Goal: Information Seeking & Learning: Learn about a topic

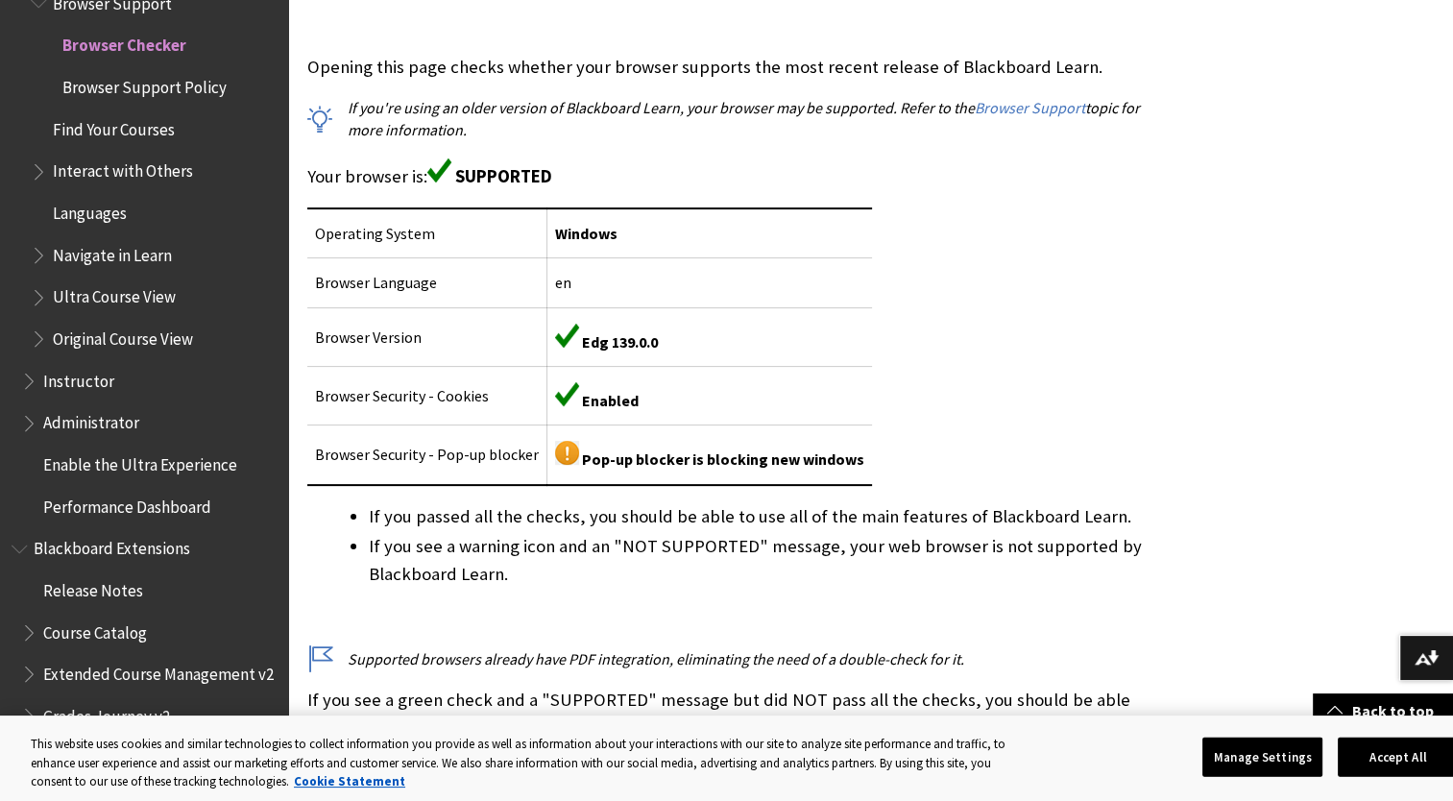
scroll to position [379, 0]
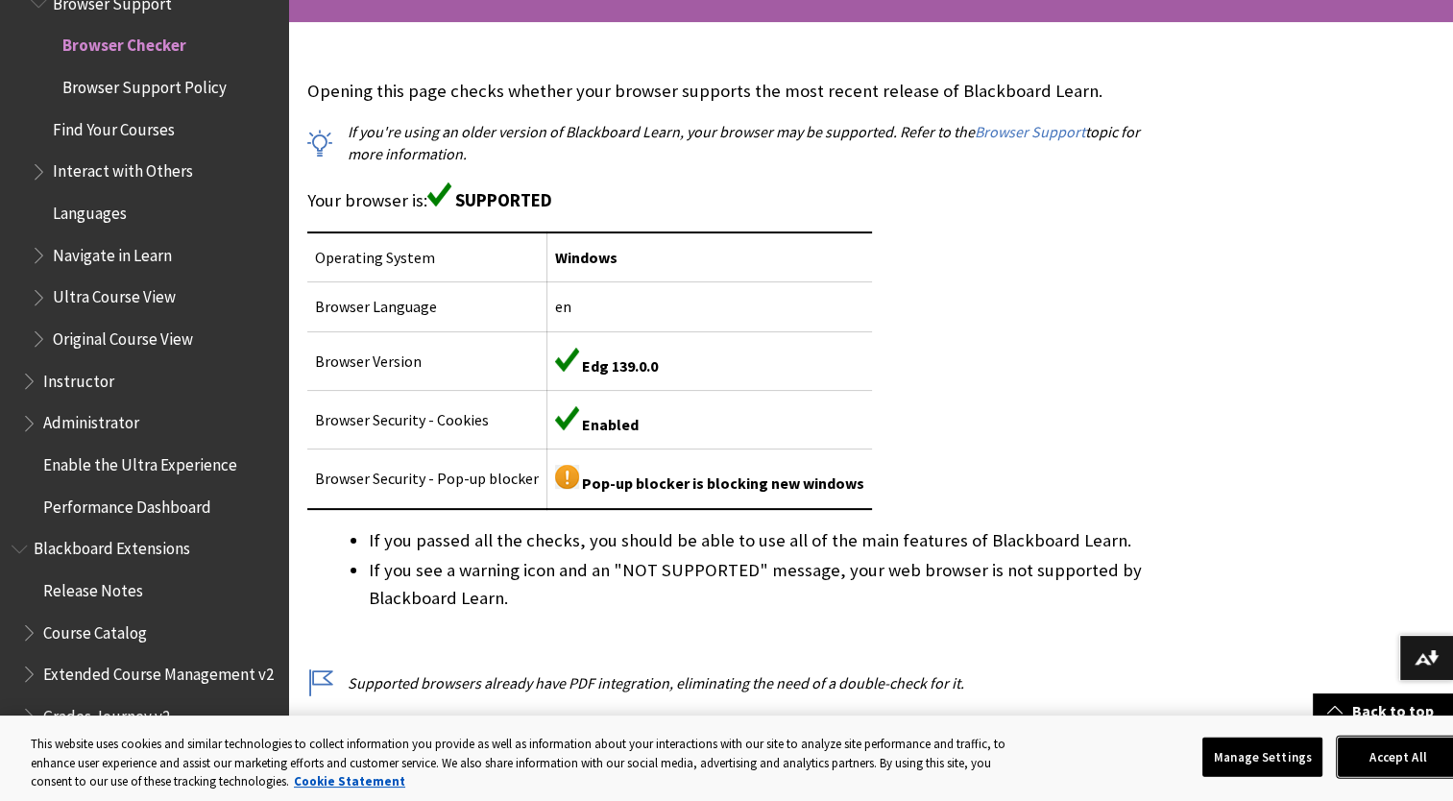
click at [1390, 743] on button "Accept All" at bounding box center [1397, 756] width 120 height 40
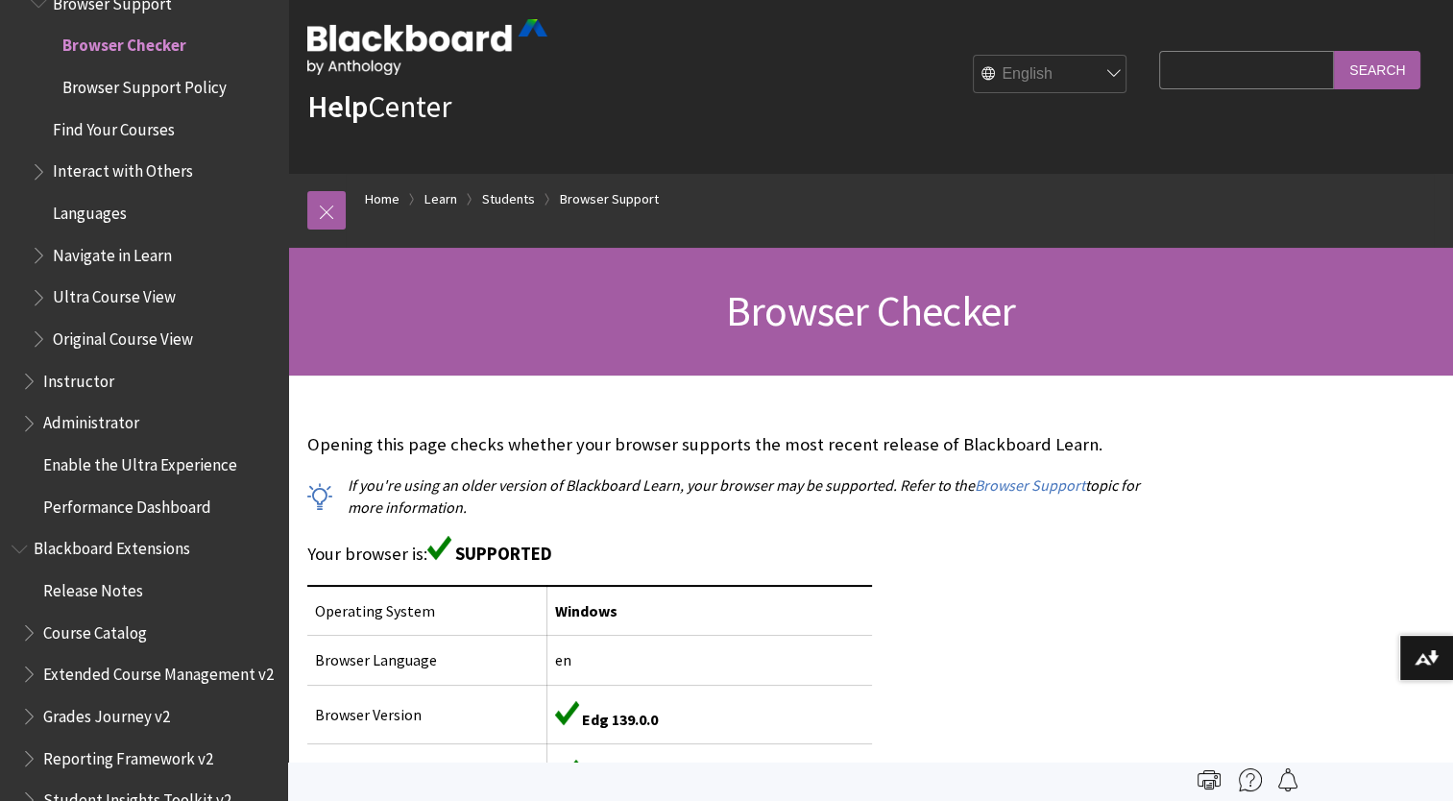
scroll to position [0, 0]
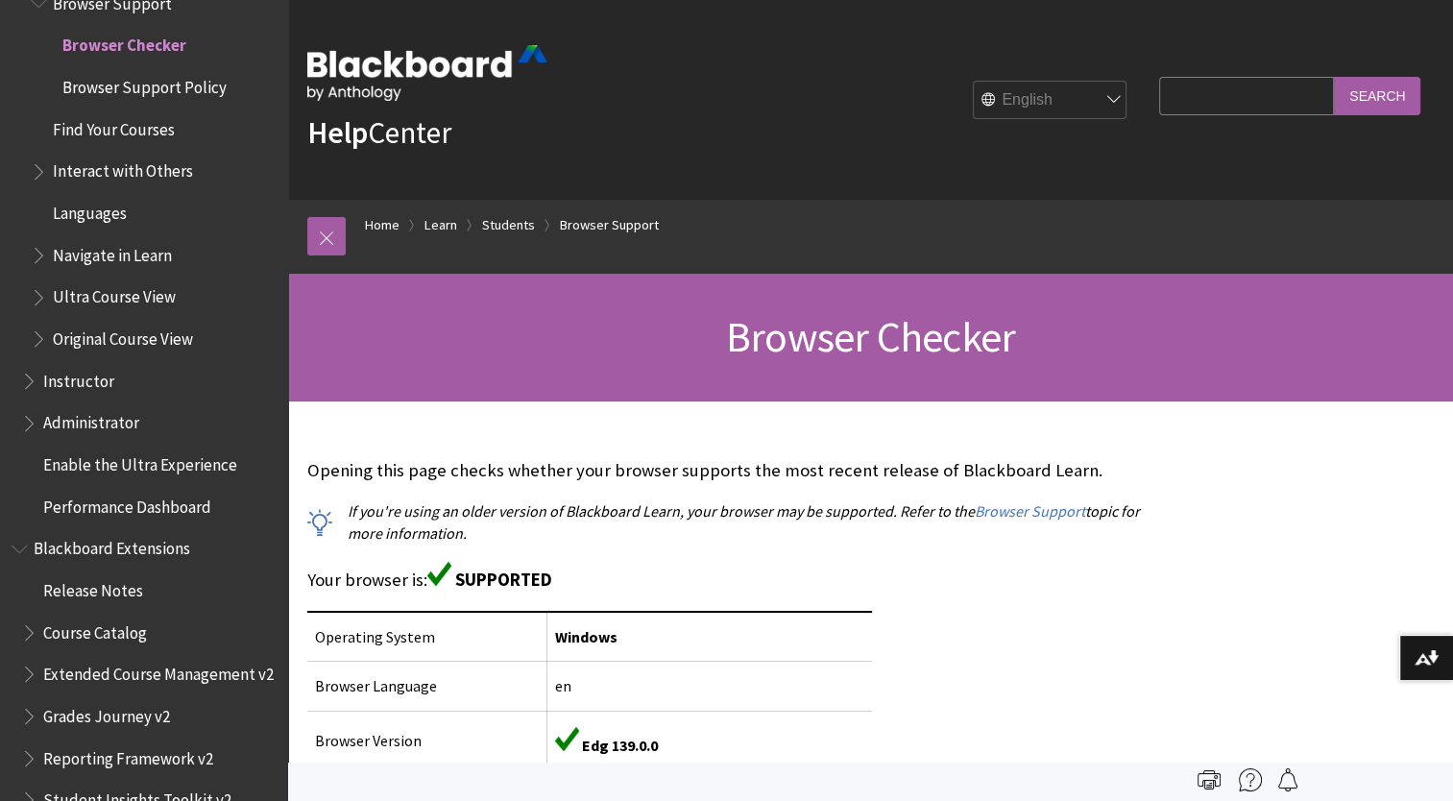
click at [58, 385] on span "Instructor" at bounding box center [78, 378] width 71 height 26
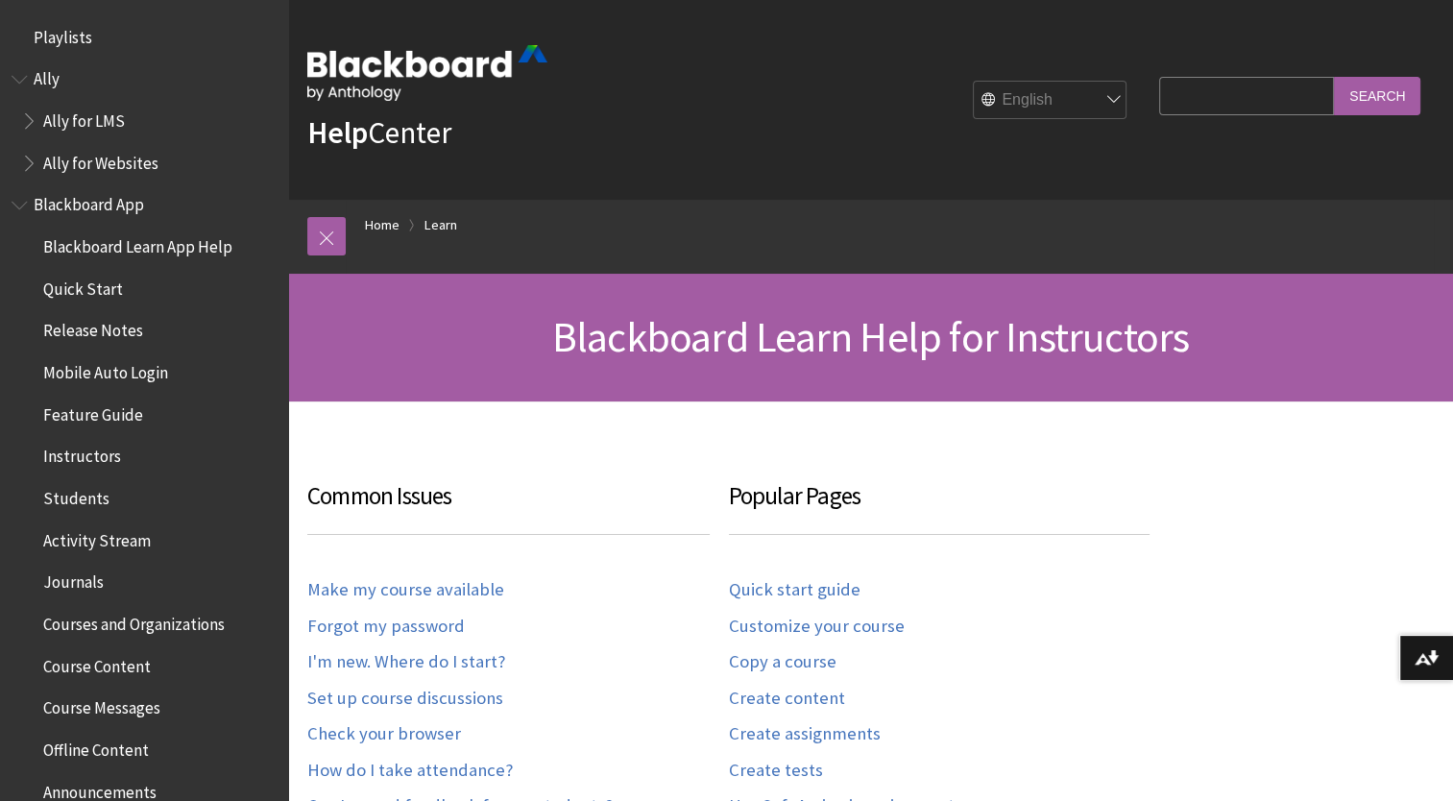
scroll to position [1891, 0]
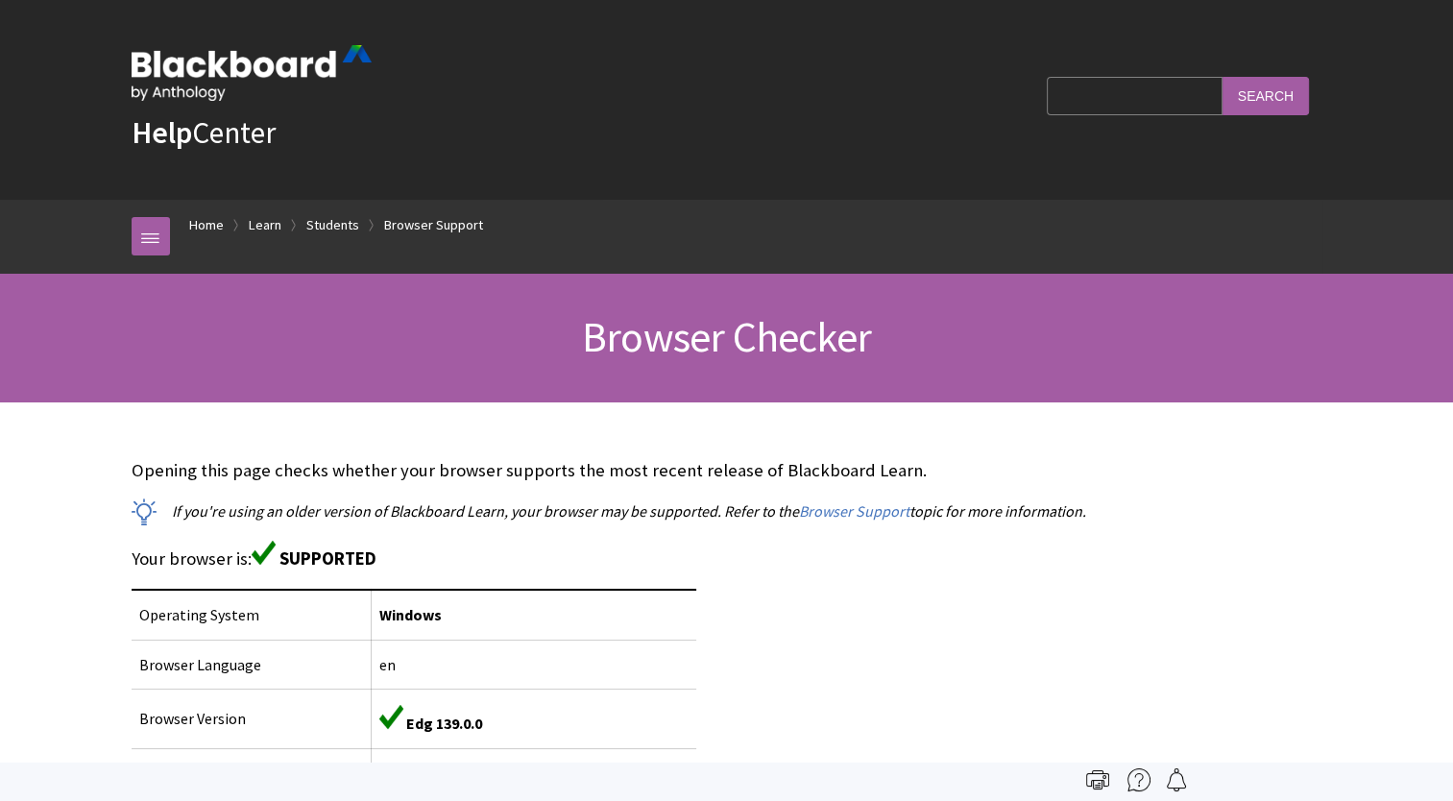
scroll to position [2058, 0]
